Goal: Find specific page/section: Find specific page/section

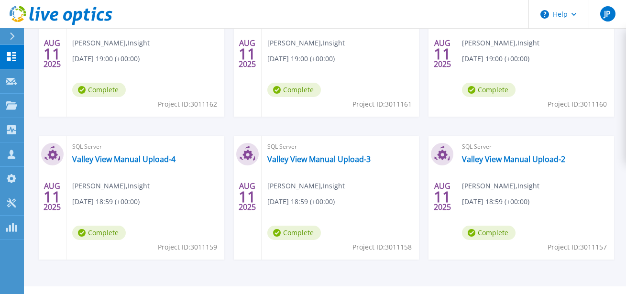
scroll to position [1, 0]
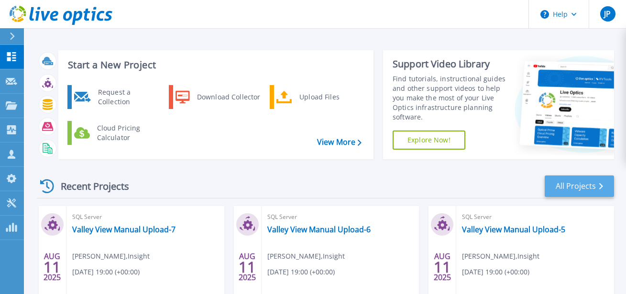
click at [571, 187] on link "All Projects" at bounding box center [579, 187] width 69 height 22
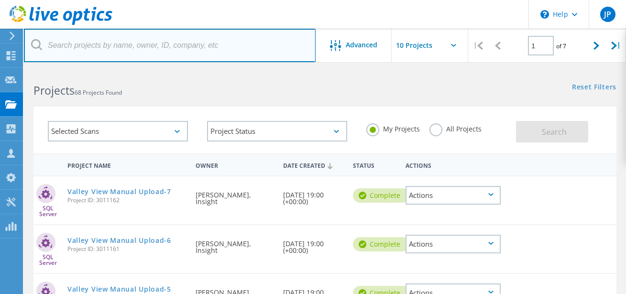
click at [144, 50] on input "text" at bounding box center [170, 45] width 292 height 33
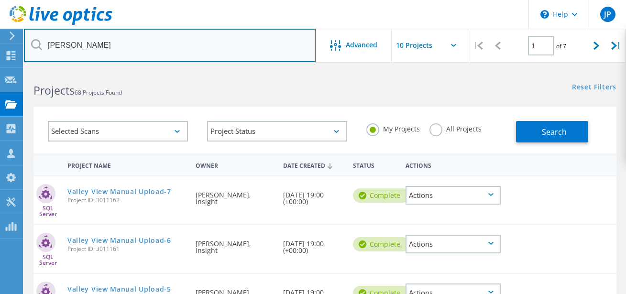
type input "Clark"
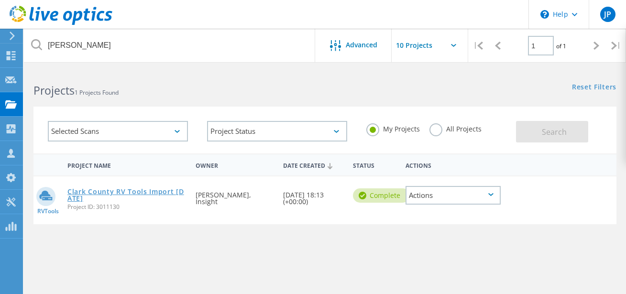
click at [130, 192] on link "Clark County RV Tools Import [DATE]" at bounding box center [126, 194] width 119 height 13
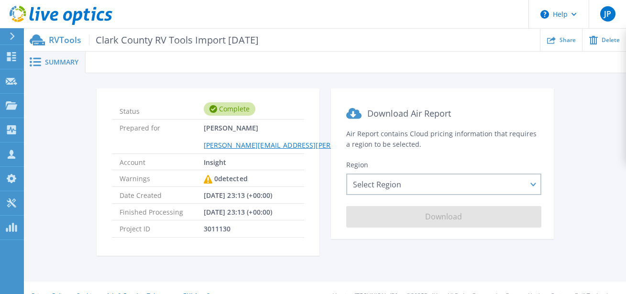
click at [94, 64] on div at bounding box center [356, 63] width 541 height 22
click at [225, 178] on div "0 detected" at bounding box center [226, 178] width 44 height 17
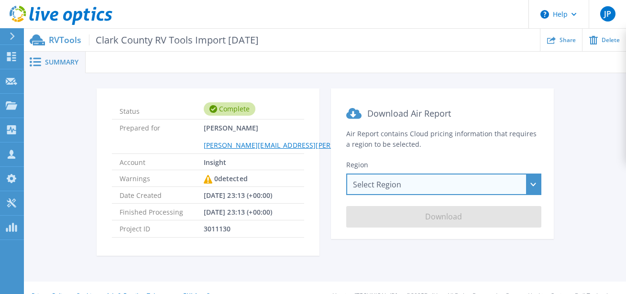
click at [382, 180] on div "Select Region [GEOGRAPHIC_DATA] ([GEOGRAPHIC_DATA]) [GEOGRAPHIC_DATA] ([GEOGRAP…" at bounding box center [443, 185] width 195 height 22
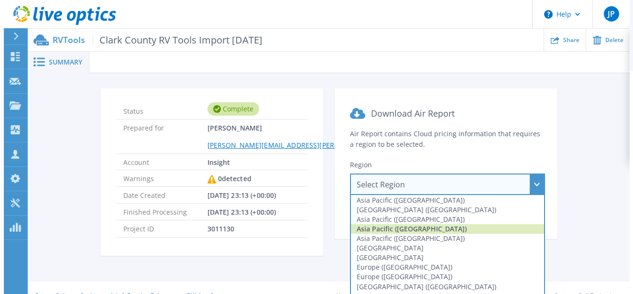
scroll to position [17, 0]
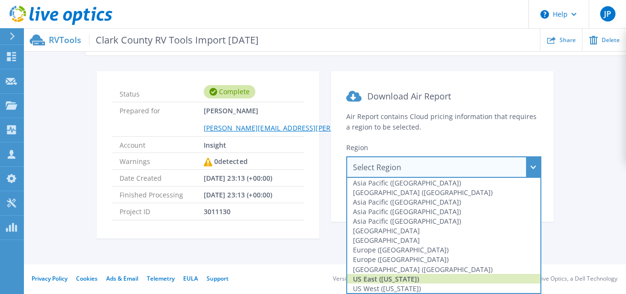
click at [396, 277] on div "US East ([US_STATE])" at bounding box center [443, 279] width 193 height 10
